Goal: Information Seeking & Learning: Learn about a topic

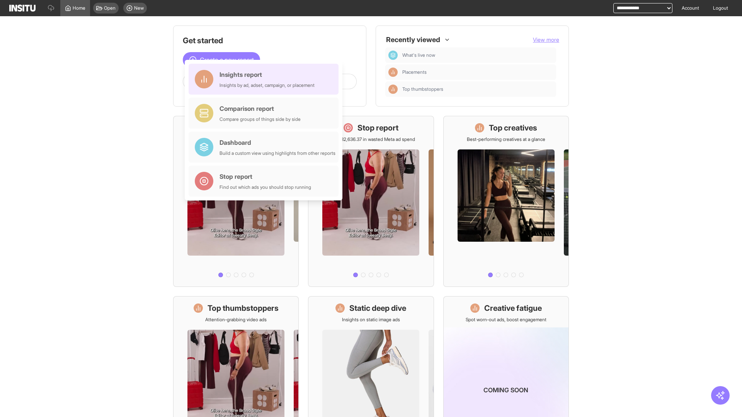
click at [266, 79] on div "Insights report Insights by ad, adset, campaign, or placement" at bounding box center [267, 79] width 95 height 19
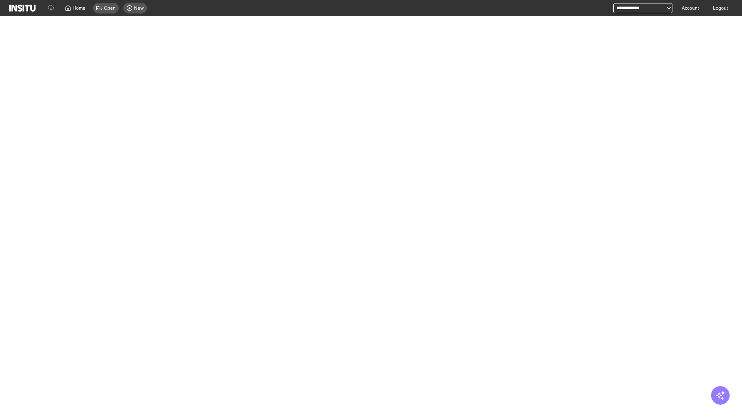
select select "**"
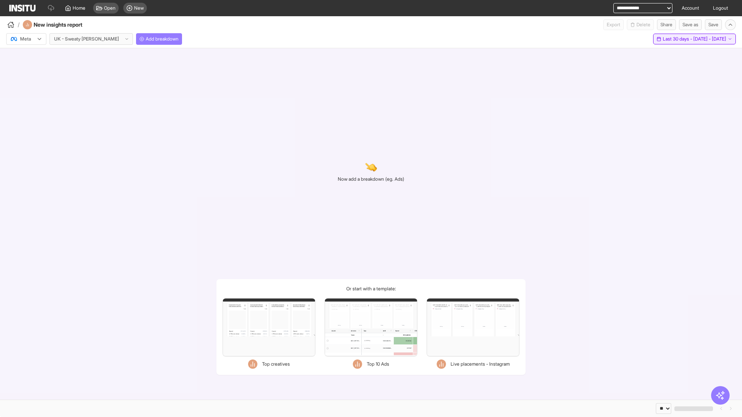
click at [685, 39] on span "Last 30 days - [DATE] - [DATE]" at bounding box center [694, 39] width 63 height 6
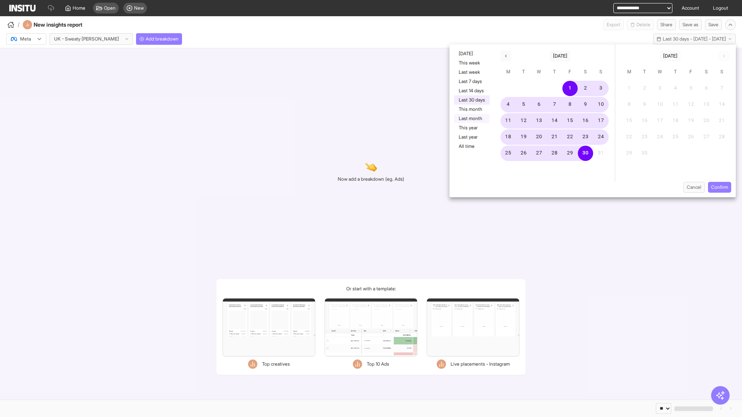
click at [471, 119] on button "Last month" at bounding box center [472, 118] width 36 height 9
